Goal: Check status

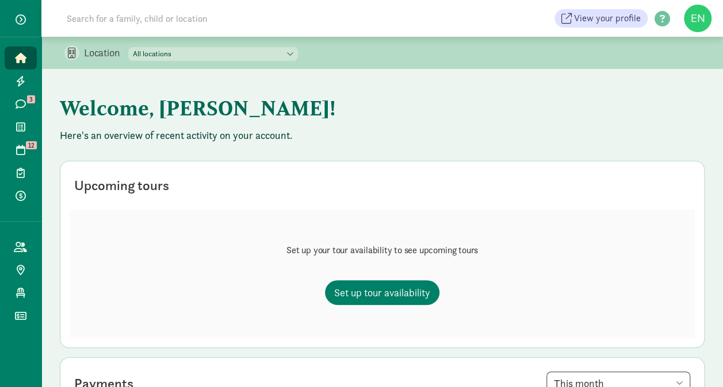
click at [206, 21] on input at bounding box center [221, 18] width 323 height 23
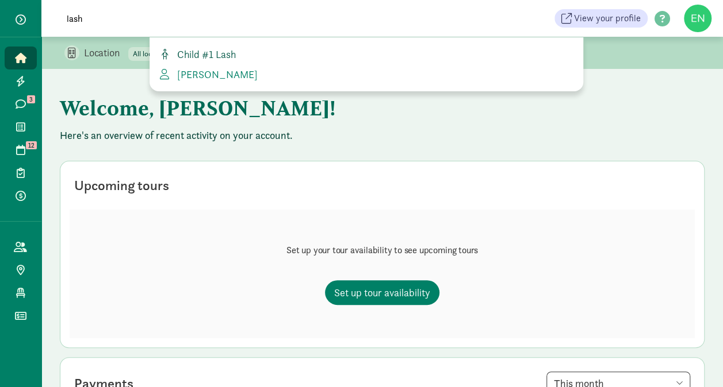
type input "lash"
click at [223, 55] on span "Child #1 Lash" at bounding box center [203, 54] width 63 height 13
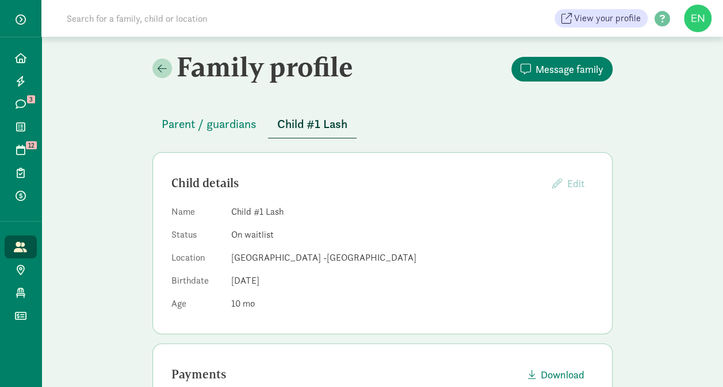
scroll to position [96, 0]
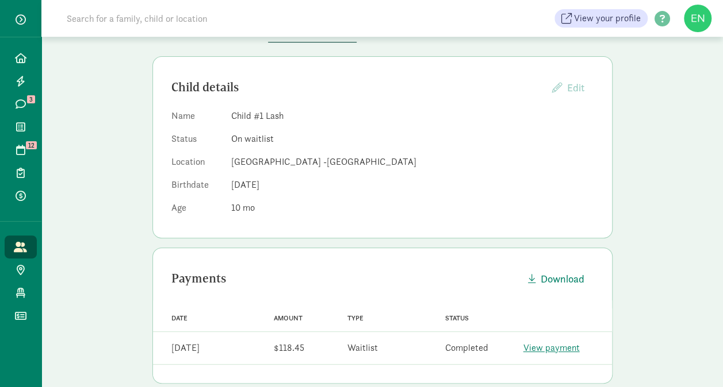
click at [344, 175] on dl "Name Child #1 Lash Status On waitlist Location [GEOGRAPHIC_DATA] -[GEOGRAPHIC_D…" at bounding box center [382, 164] width 422 height 110
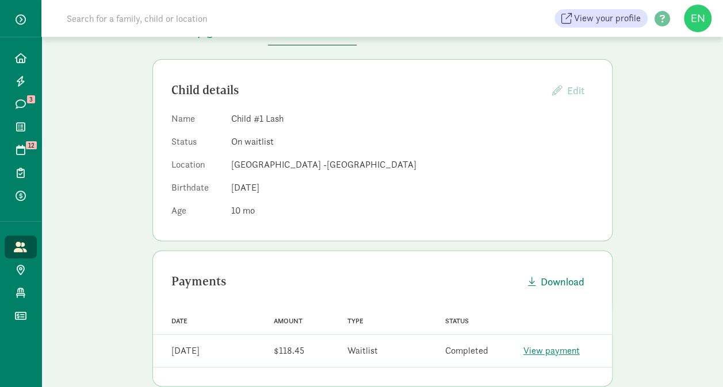
scroll to position [167, 0]
